Goal: Transaction & Acquisition: Purchase product/service

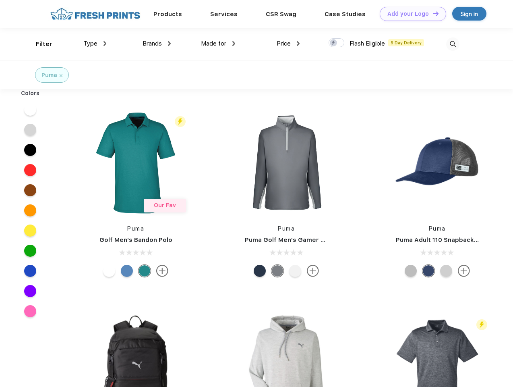
click at [410, 14] on link "Add your Logo Design Tool" at bounding box center [413, 14] width 66 height 14
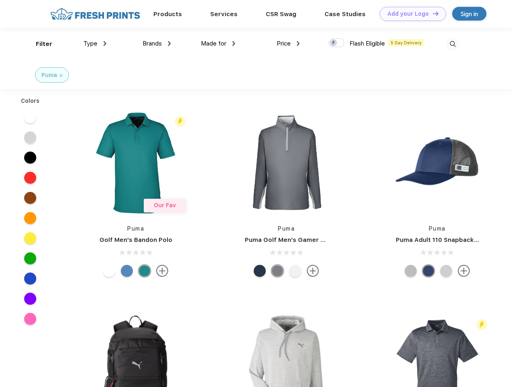
click at [0, 0] on div "Design Tool" at bounding box center [0, 0] width 0 height 0
click at [432, 13] on link "Add your Logo Design Tool" at bounding box center [413, 14] width 66 height 14
click at [39, 44] on div "Filter" at bounding box center [44, 43] width 17 height 9
click at [95, 43] on span "Type" at bounding box center [90, 43] width 14 height 7
click at [157, 43] on span "Brands" at bounding box center [152, 43] width 19 height 7
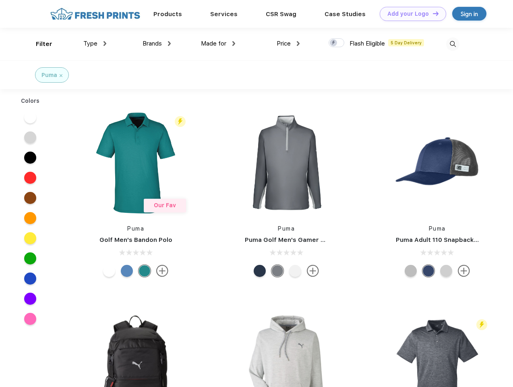
click at [218, 43] on span "Made for" at bounding box center [213, 43] width 25 height 7
click at [288, 43] on span "Price" at bounding box center [284, 43] width 14 height 7
click at [337, 43] on div at bounding box center [337, 42] width 16 height 9
click at [334, 43] on input "checkbox" at bounding box center [331, 40] width 5 height 5
click at [453, 44] on img at bounding box center [452, 43] width 13 height 13
